Goal: Information Seeking & Learning: Learn about a topic

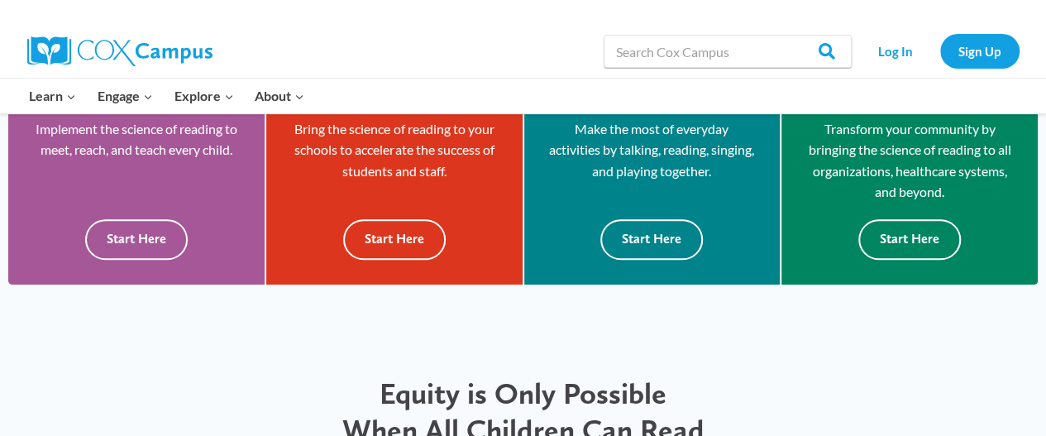
scroll to position [463, 0]
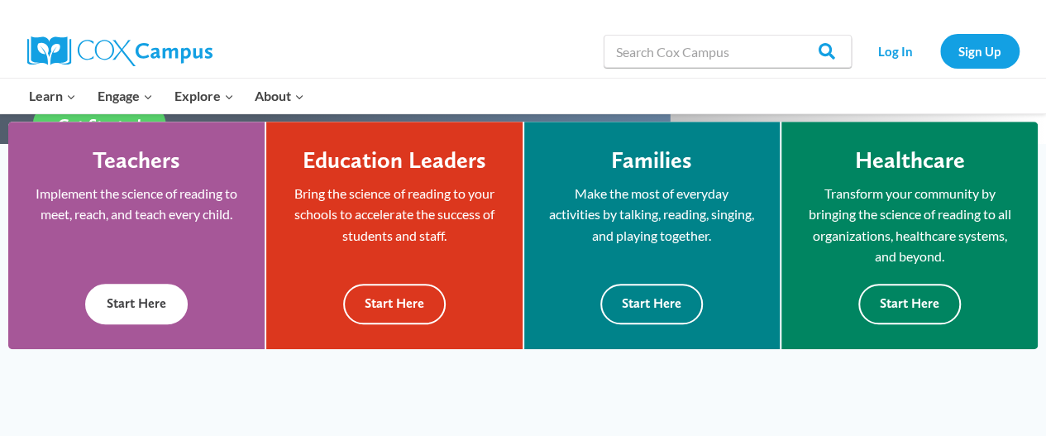
click at [160, 309] on button "Start Here" at bounding box center [136, 304] width 103 height 41
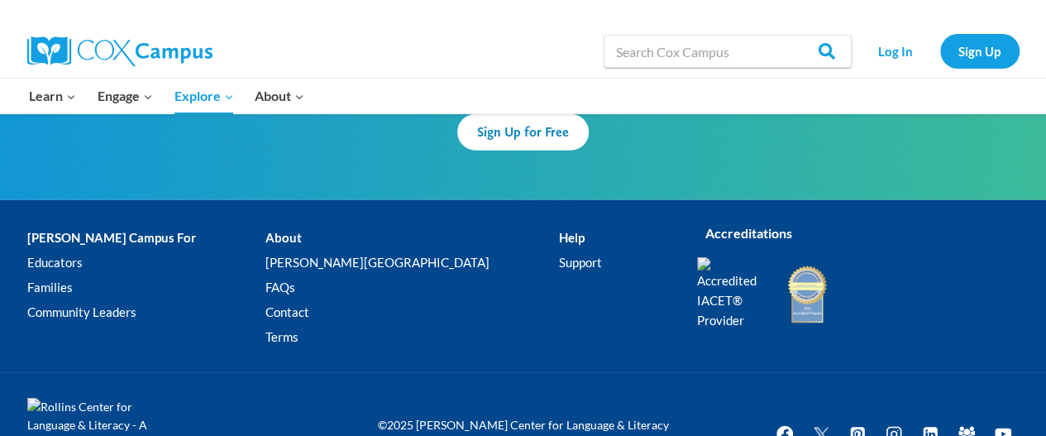
scroll to position [5336, 0]
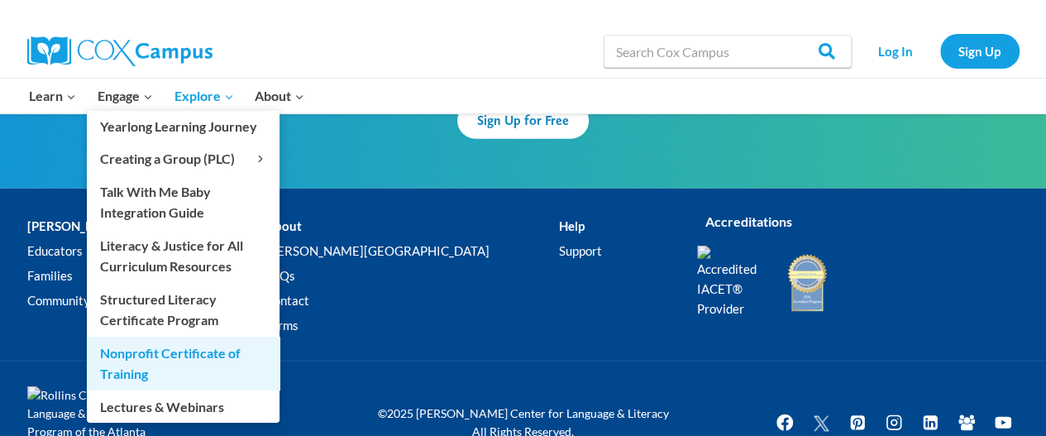
click at [192, 366] on link "Nonprofit Certificate of Training" at bounding box center [183, 363] width 193 height 53
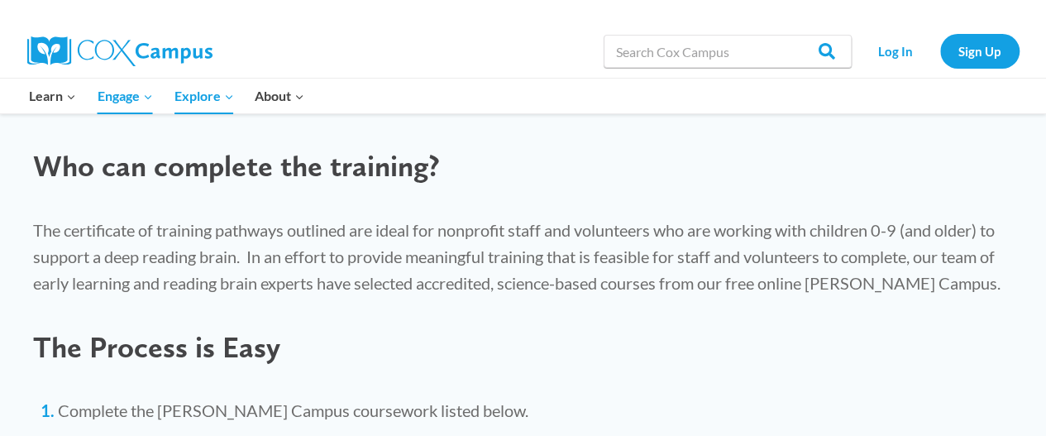
scroll to position [960, 0]
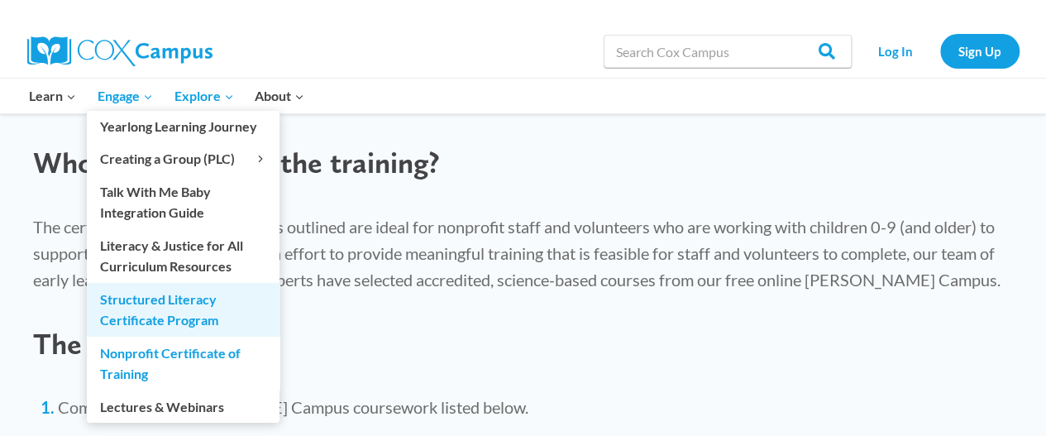
click at [141, 304] on link "Structured Literacy Certificate Program" at bounding box center [183, 309] width 193 height 53
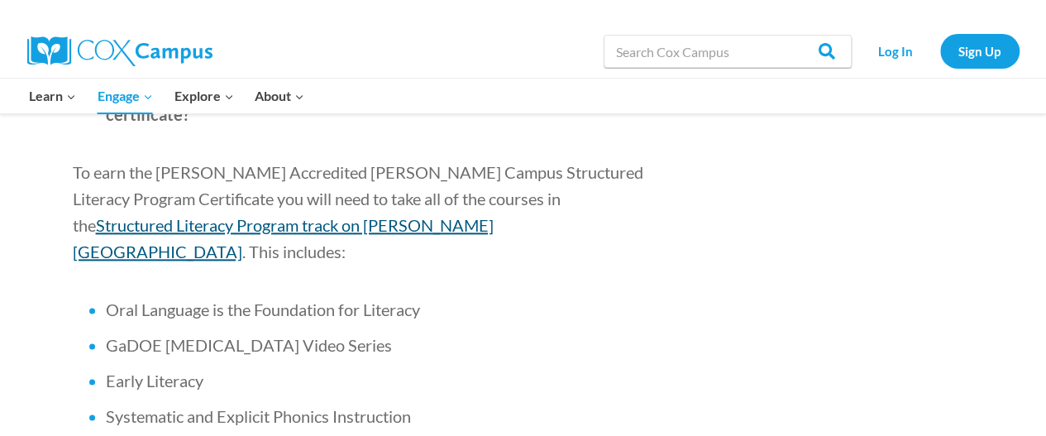
scroll to position [1059, 0]
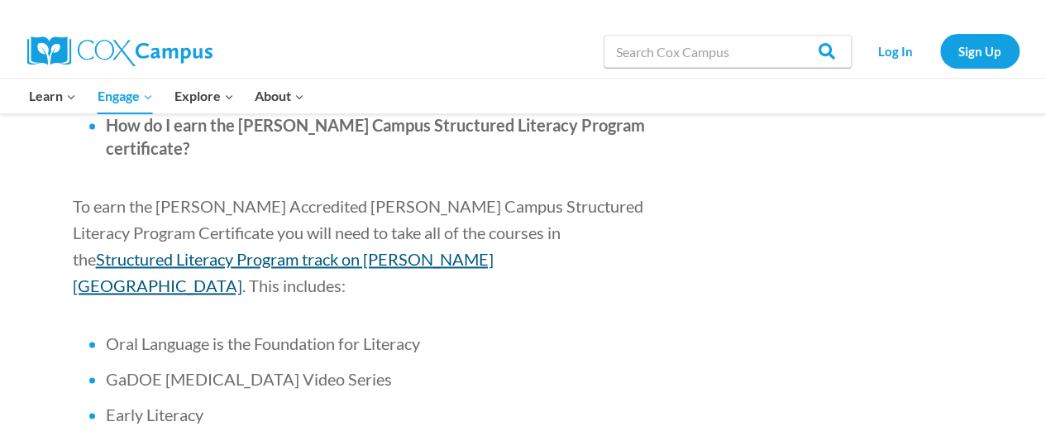
click at [457, 249] on span "Structured Literacy Program track on [PERSON_NAME][GEOGRAPHIC_DATA]" at bounding box center [283, 272] width 421 height 46
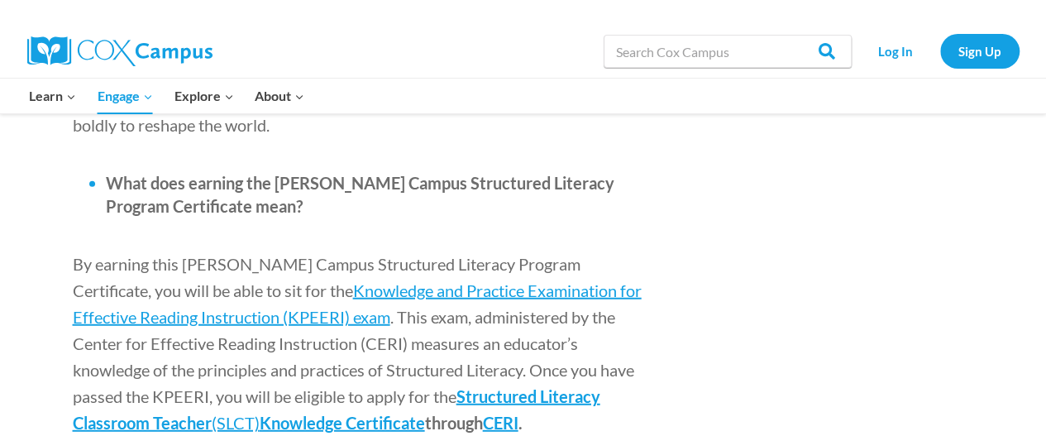
scroll to position [1985, 0]
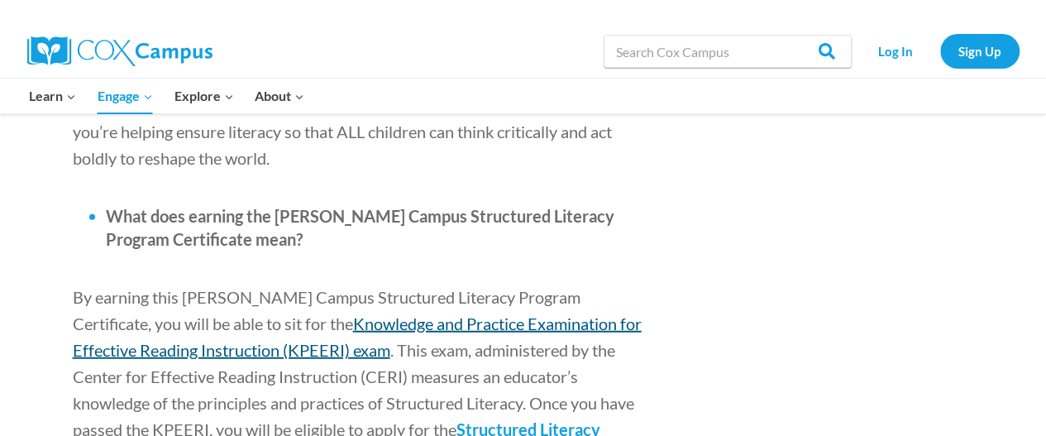
click at [199, 314] on span "Knowledge and Practice Examination for Effective Reading Instruction (KPEERI) e…" at bounding box center [357, 337] width 569 height 46
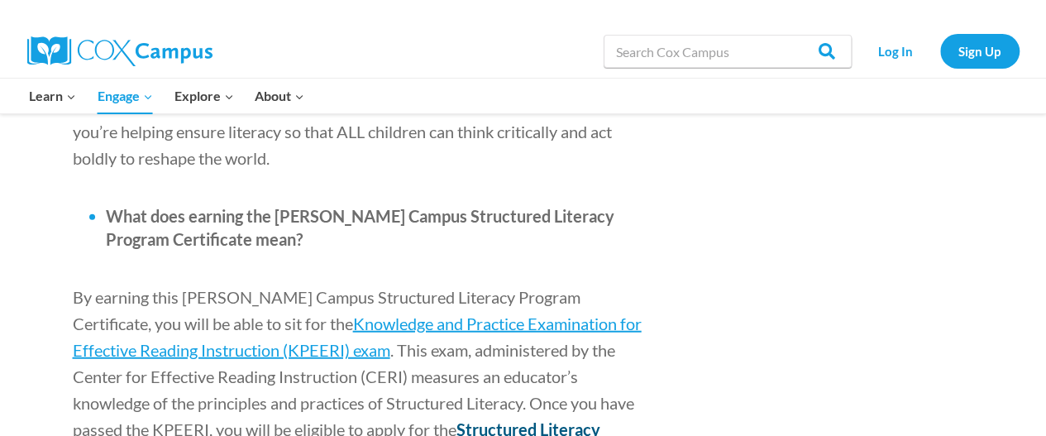
click at [505, 419] on span "Structured Literacy Classroom Teacher" at bounding box center [337, 442] width 528 height 46
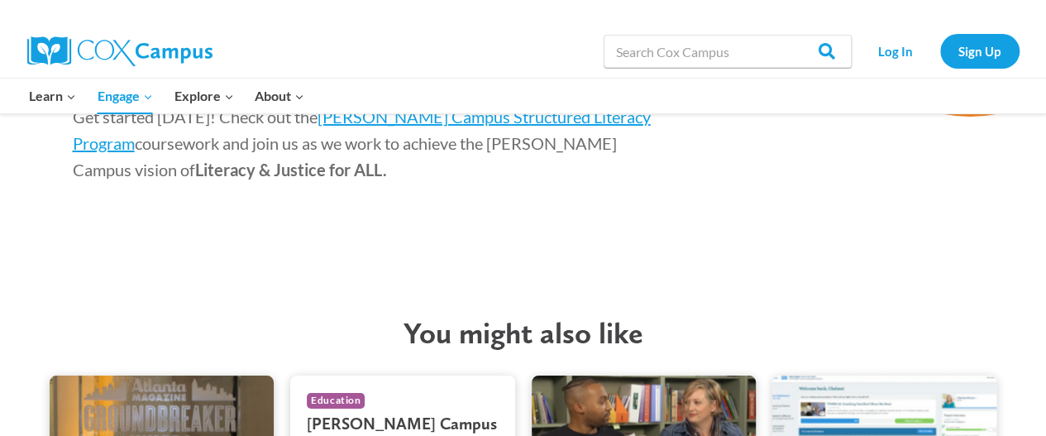
scroll to position [3044, 0]
